Goal: Task Accomplishment & Management: Manage account settings

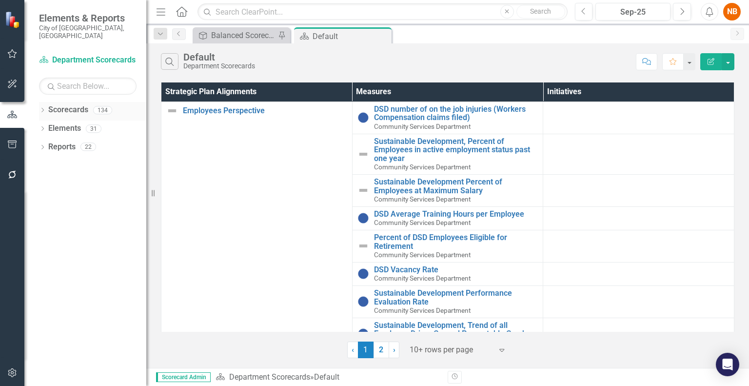
click at [41, 107] on div "Dropdown" at bounding box center [42, 111] width 7 height 8
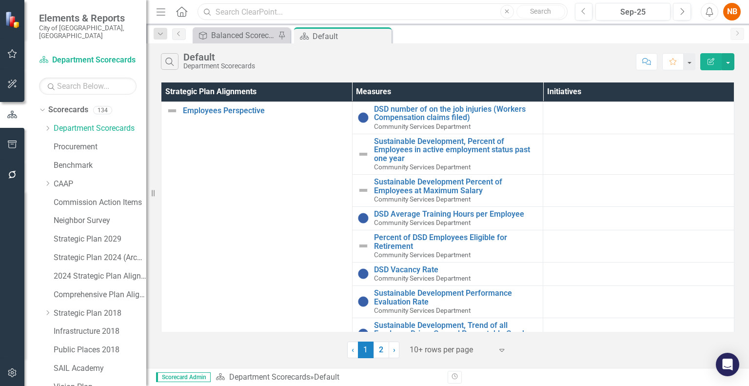
click at [247, 13] on input "text" at bounding box center [383, 11] width 370 height 17
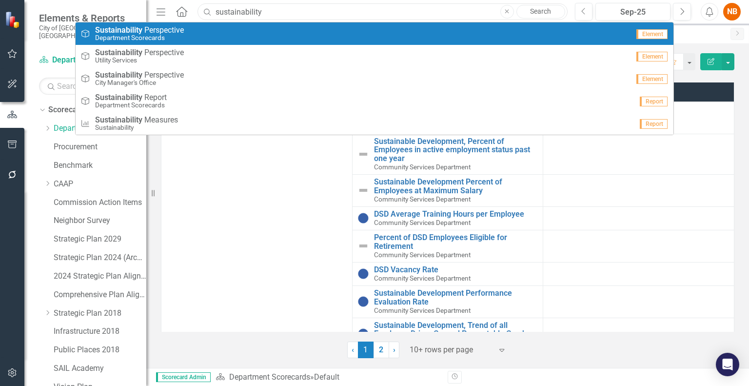
type input "sustainability"
click at [197, 40] on div "Strategic Plan Alignment Sustainability P e r s p e c t i v e Department Scorec…" at bounding box center [355, 34] width 549 height 16
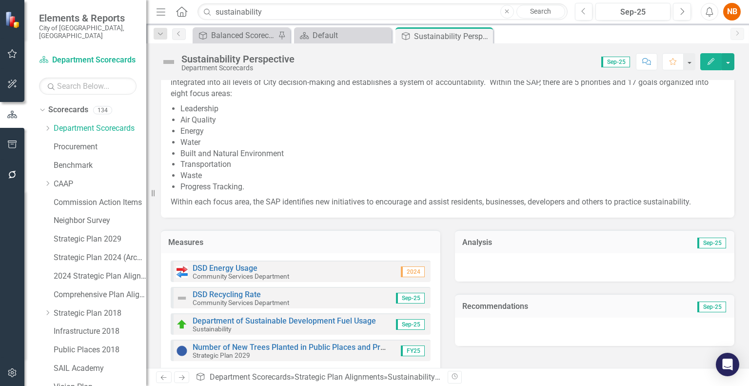
scroll to position [65, 0]
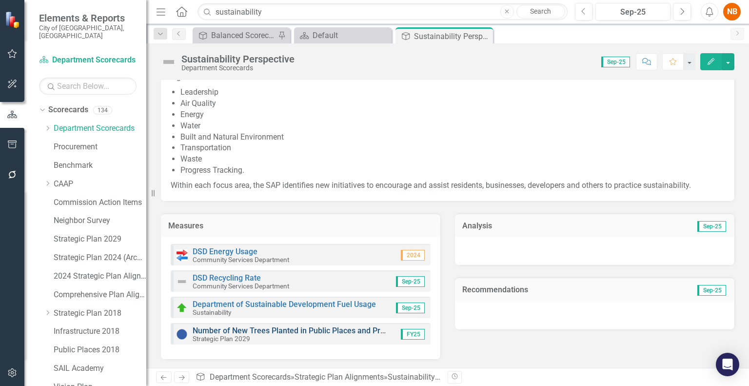
click at [301, 330] on link "Number of New Trees Planted in Public Places and Provided to Residents" at bounding box center [321, 330] width 257 height 9
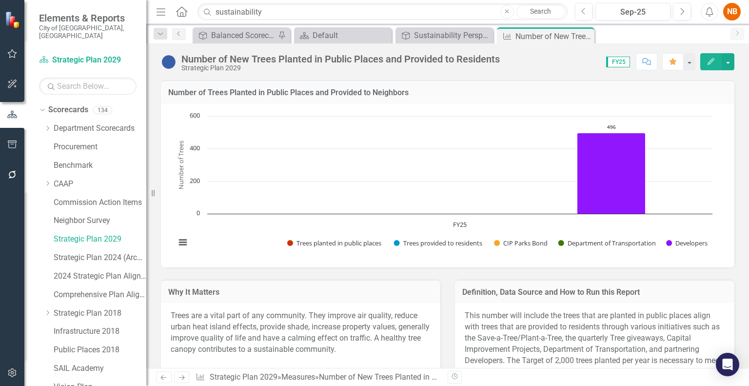
scroll to position [243, 0]
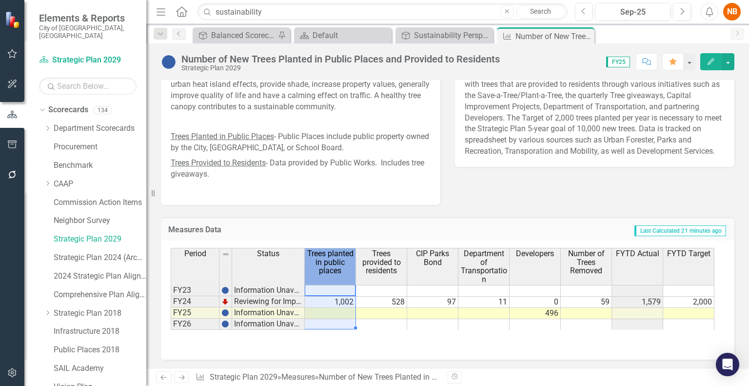
drag, startPoint x: 307, startPoint y: 248, endPoint x: 351, endPoint y: 264, distance: 46.8
click at [351, 264] on span "Trees planted in public places" at bounding box center [330, 262] width 47 height 26
click at [339, 262] on span "Trees planted in public places" at bounding box center [330, 262] width 47 height 26
click at [382, 225] on td "Last Calculated 21 minutes ago" at bounding box center [549, 230] width 355 height 13
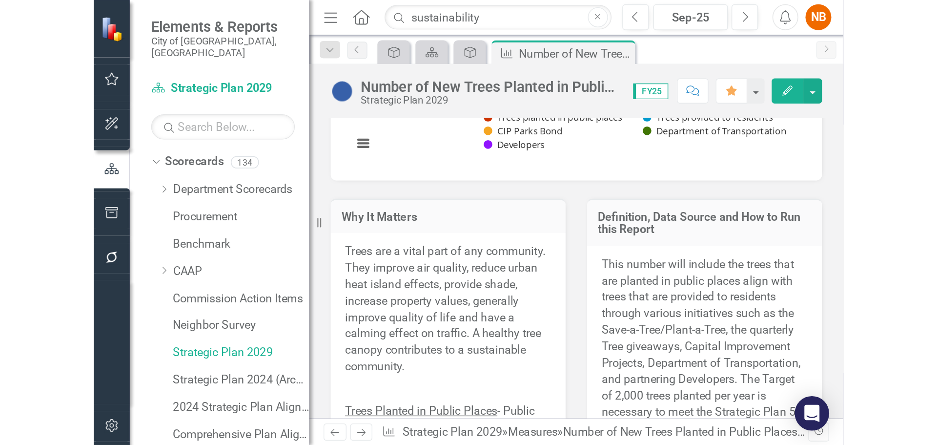
scroll to position [145, 0]
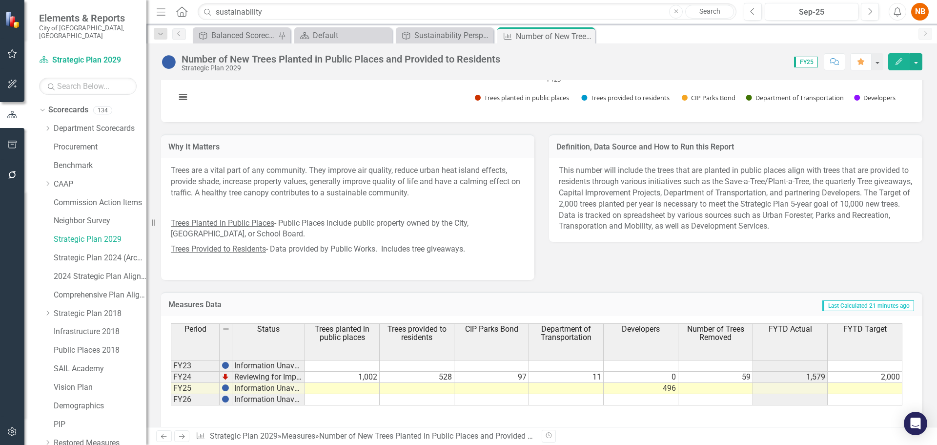
click at [479, 126] on div "Why It Matters Trees are a vital part of any community. They improve air qualit…" at bounding box center [348, 201] width 388 height 158
drag, startPoint x: 148, startPoint y: 57, endPoint x: 100, endPoint y: 57, distance: 48.8
click at [100, 57] on div "Elements & Reports City of [GEOGRAPHIC_DATA], [GEOGRAPHIC_DATA] Scorecard Strat…" at bounding box center [73, 222] width 146 height 445
drag, startPoint x: 148, startPoint y: 57, endPoint x: 125, endPoint y: 57, distance: 22.9
click at [125, 57] on div "Elements & Reports City of [GEOGRAPHIC_DATA], [GEOGRAPHIC_DATA] Scorecard Strat…" at bounding box center [73, 222] width 146 height 445
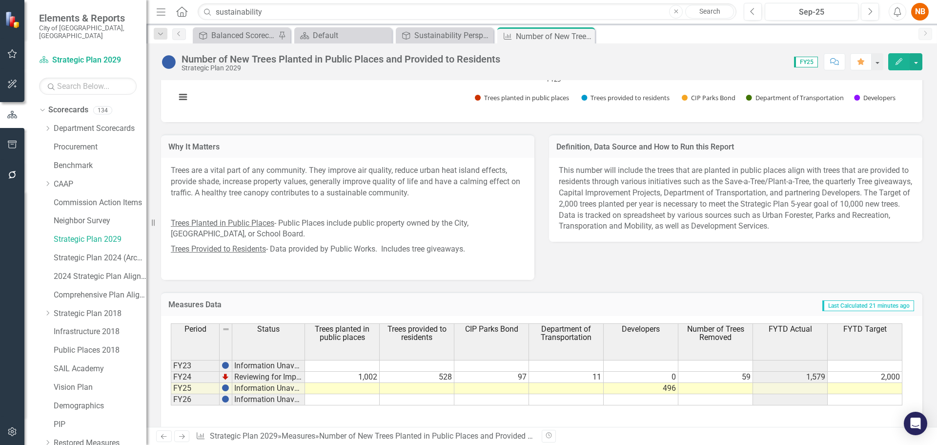
click at [154, 220] on icon at bounding box center [153, 222] width 3 height 7
drag, startPoint x: 151, startPoint y: 224, endPoint x: 124, endPoint y: 218, distance: 27.2
click at [124, 218] on div "Elements & Reports City of [GEOGRAPHIC_DATA], [GEOGRAPHIC_DATA] Scorecard Strat…" at bounding box center [73, 222] width 146 height 445
click at [479, 224] on p "Trees Planted in Public Places - Public Places include public property owned by…" at bounding box center [348, 229] width 354 height 26
click at [721, 385] on td at bounding box center [715, 388] width 75 height 11
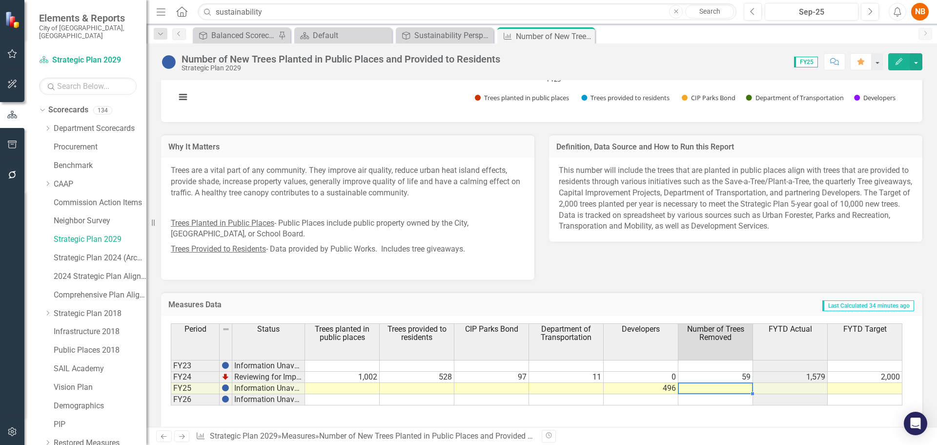
click at [723, 385] on td at bounding box center [715, 388] width 75 height 11
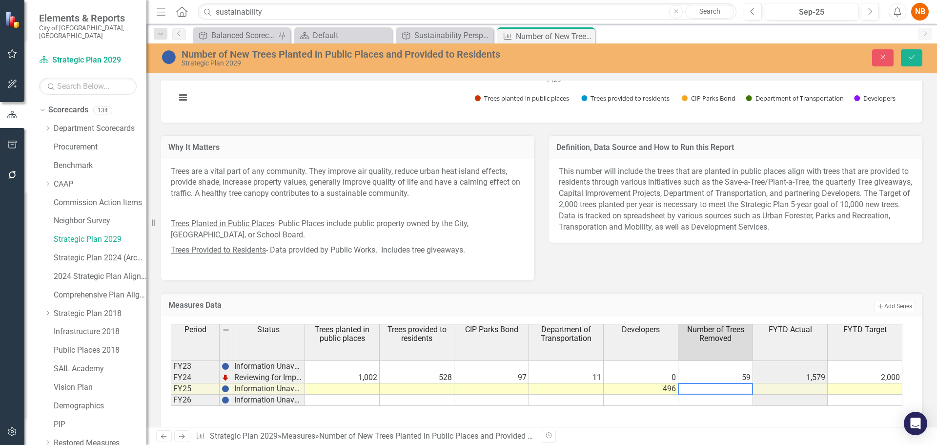
click at [723, 385] on textarea at bounding box center [715, 389] width 75 height 12
type textarea "41"
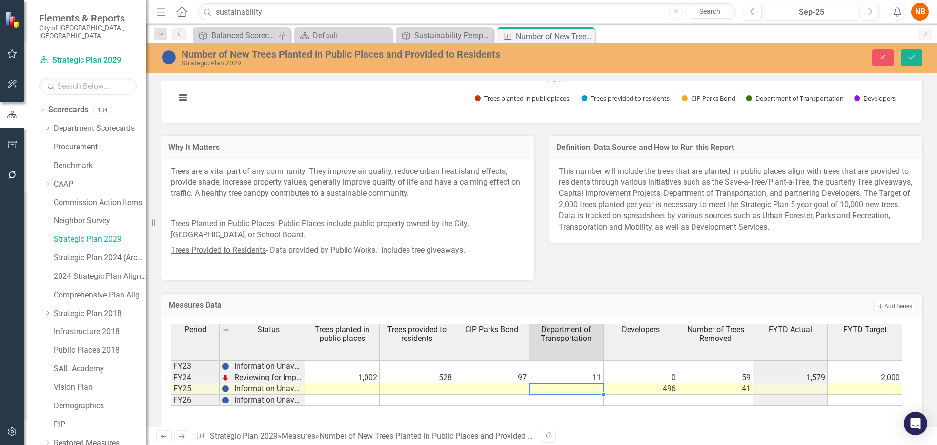
click at [566, 385] on td at bounding box center [566, 388] width 75 height 11
click at [363, 385] on td at bounding box center [342, 388] width 75 height 11
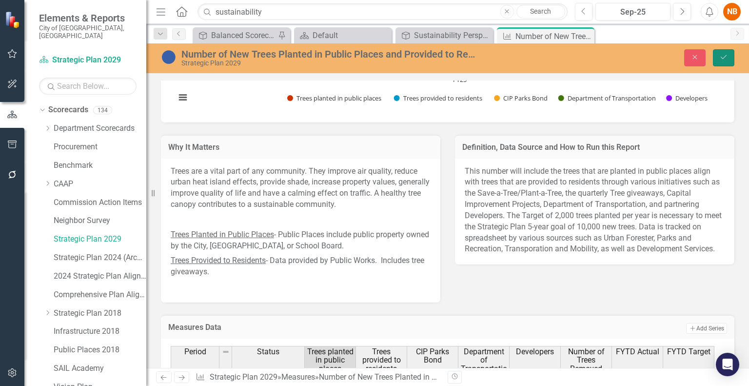
drag, startPoint x: 728, startPoint y: 49, endPoint x: 722, endPoint y: 60, distance: 12.2
click at [728, 49] on button "Save" at bounding box center [723, 57] width 21 height 17
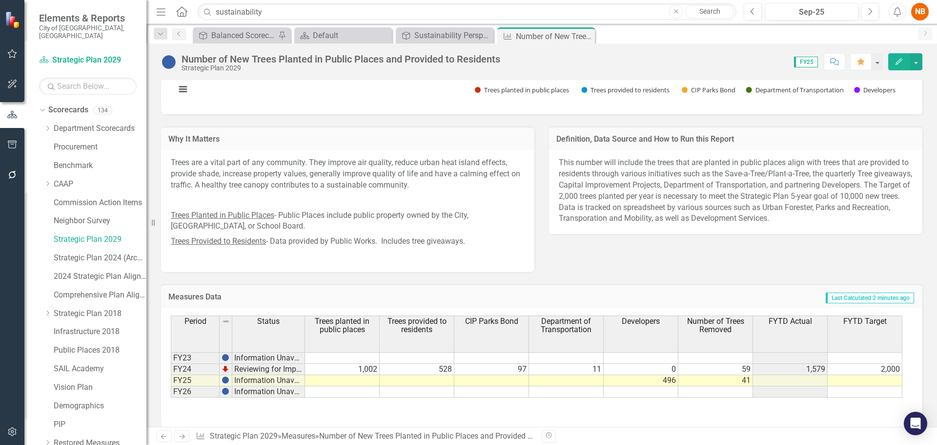
scroll to position [163, 0]
